Goal: Task Accomplishment & Management: Manage account settings

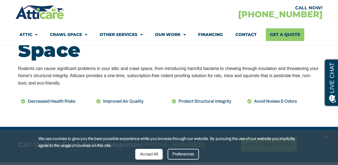
scroll to position [286, 0]
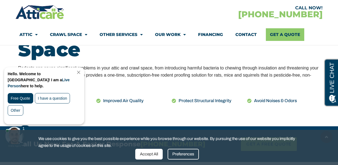
click at [183, 155] on div "Preferences" at bounding box center [183, 154] width 31 height 11
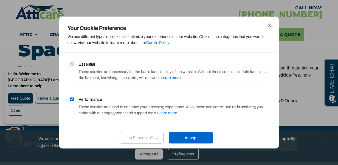
drag, startPoint x: 67, startPoint y: 99, endPoint x: 73, endPoint y: 101, distance: 6.1
click at [67, 99] on div "Essential These cookies are necessary for the basic functionality of the websit…" at bounding box center [169, 89] width 220 height 57
click at [71, 100] on input "Performance" at bounding box center [72, 99] width 4 height 4
checkbox input "false"
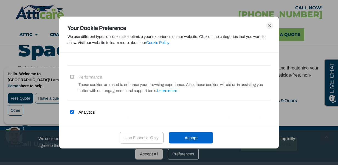
scroll to position [27, 0]
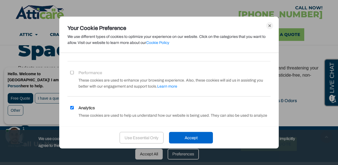
click at [75, 108] on label "Analytics" at bounding box center [81, 108] width 27 height 6
click at [74, 108] on input "Analytics" at bounding box center [72, 108] width 4 height 4
checkbox input "false"
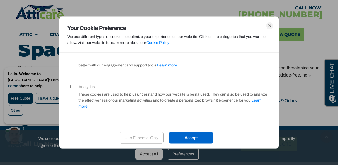
scroll to position [360, 0]
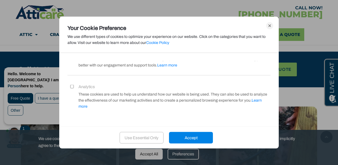
click at [187, 139] on div "Accept" at bounding box center [191, 138] width 44 height 12
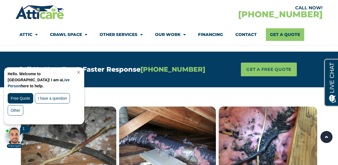
click at [82, 73] on link "Close Chat" at bounding box center [77, 72] width 7 height 4
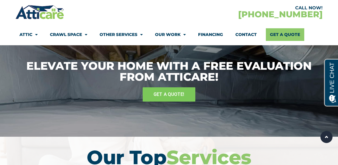
scroll to position [0, 0]
